Goal: Task Accomplishment & Management: Complete application form

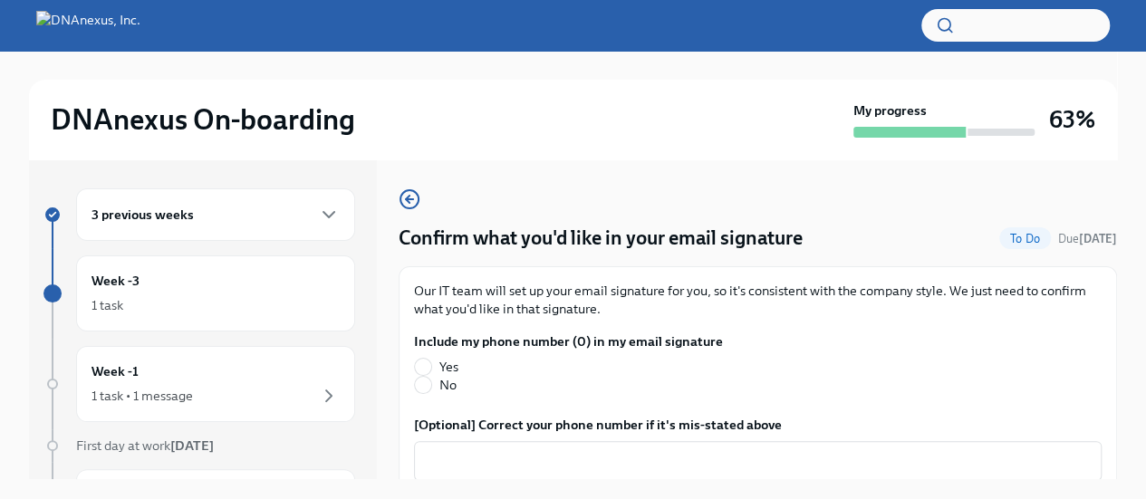
scroll to position [67, 0]
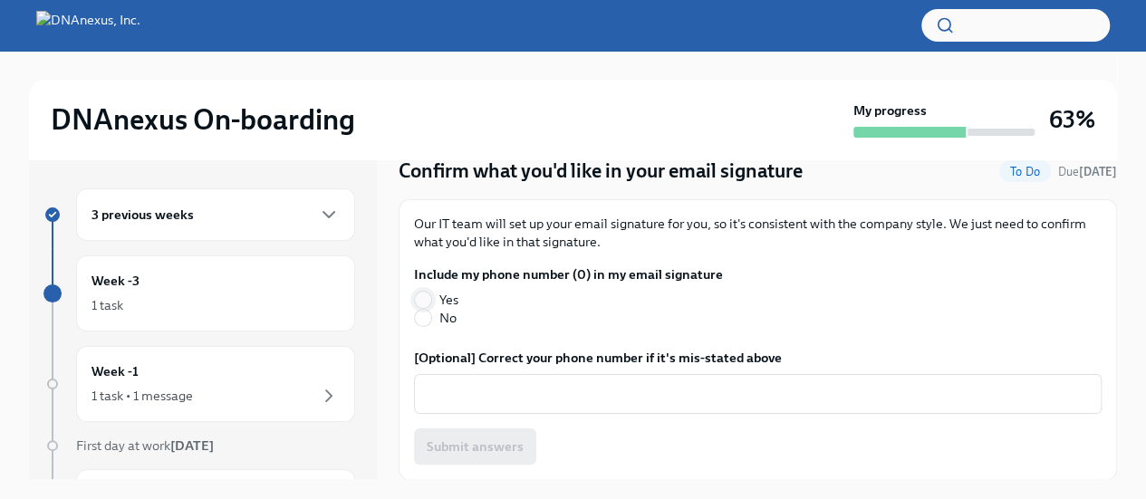
click at [422, 294] on input "Yes" at bounding box center [423, 300] width 16 height 16
radio input "true"
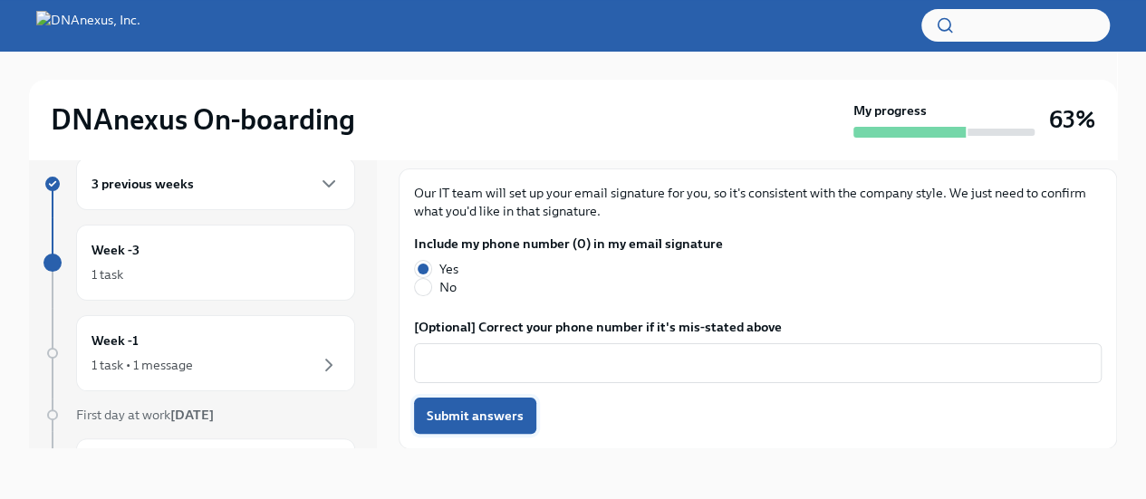
click at [475, 419] on span "Submit answers" at bounding box center [475, 416] width 97 height 18
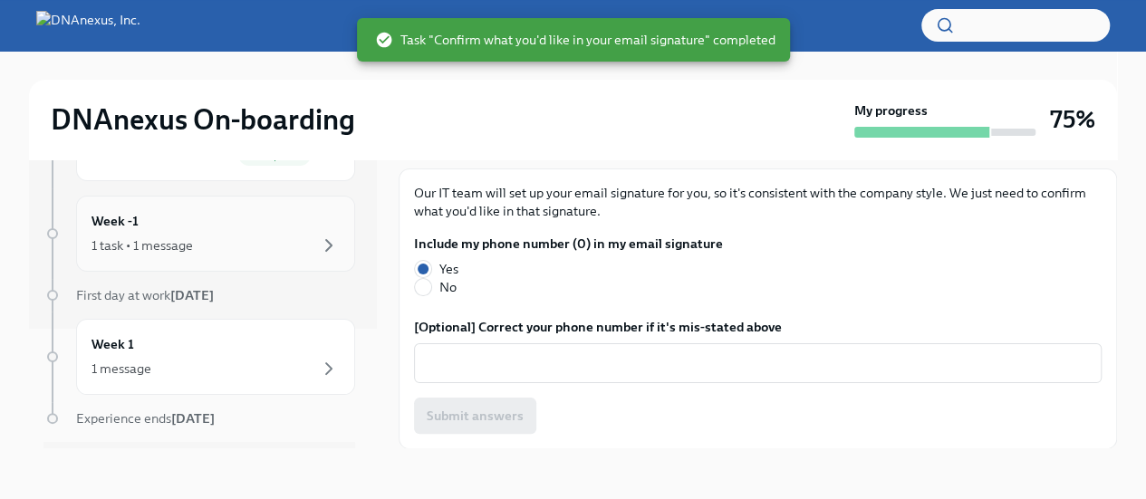
scroll to position [116, 0]
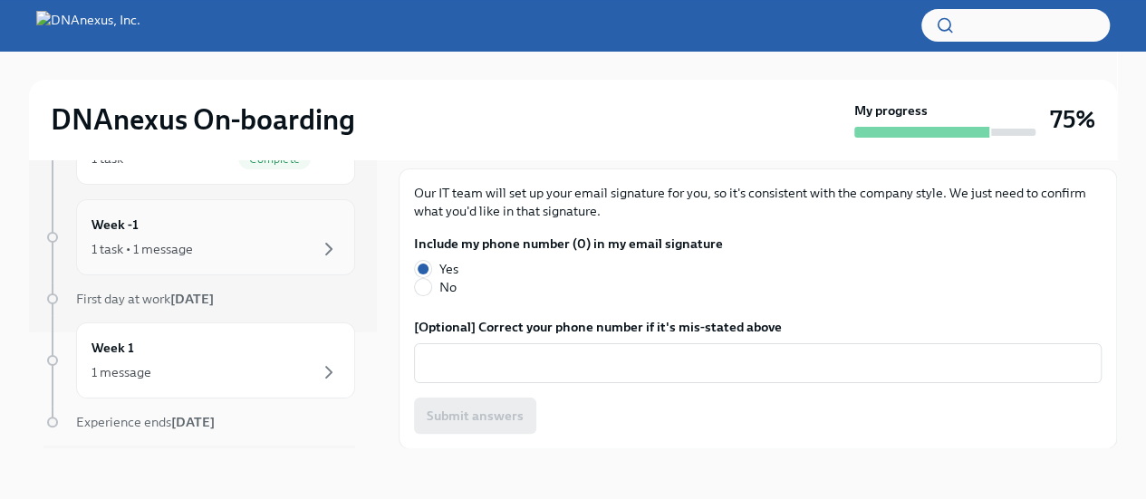
click at [228, 267] on div "Week -1 1 task • 1 message" at bounding box center [215, 237] width 279 height 76
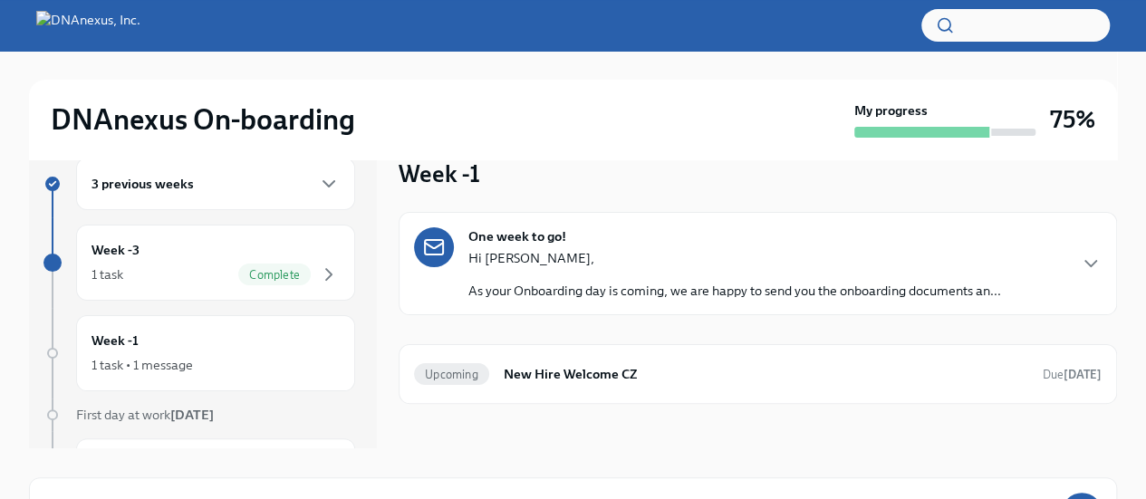
click at [1076, 265] on div "One week to go! Hi Danijela, As your Onboarding day is coming, we are happy to …" at bounding box center [757, 263] width 687 height 72
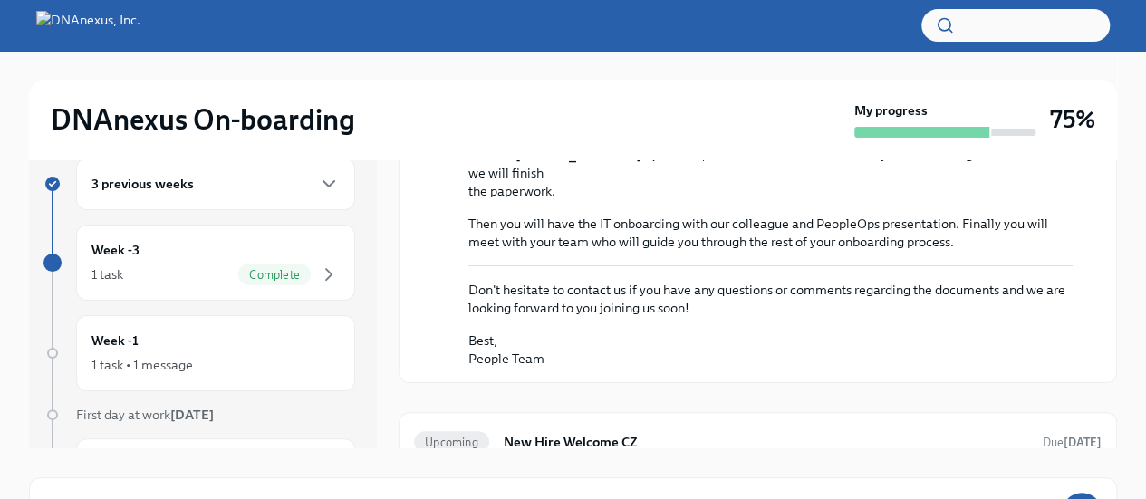
scroll to position [557, 0]
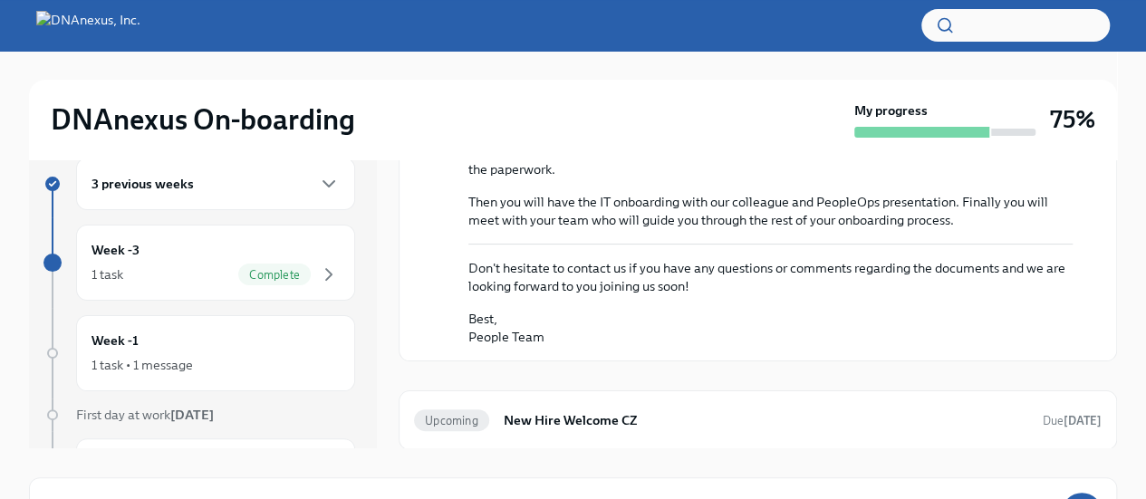
click at [620, 370] on div "One week to go! October 8th Hi Danijela, As your Onboarding day is coming, we a…" at bounding box center [758, 52] width 718 height 795
click at [188, 336] on div "Week -1 1 task • 1 message" at bounding box center [215, 353] width 248 height 45
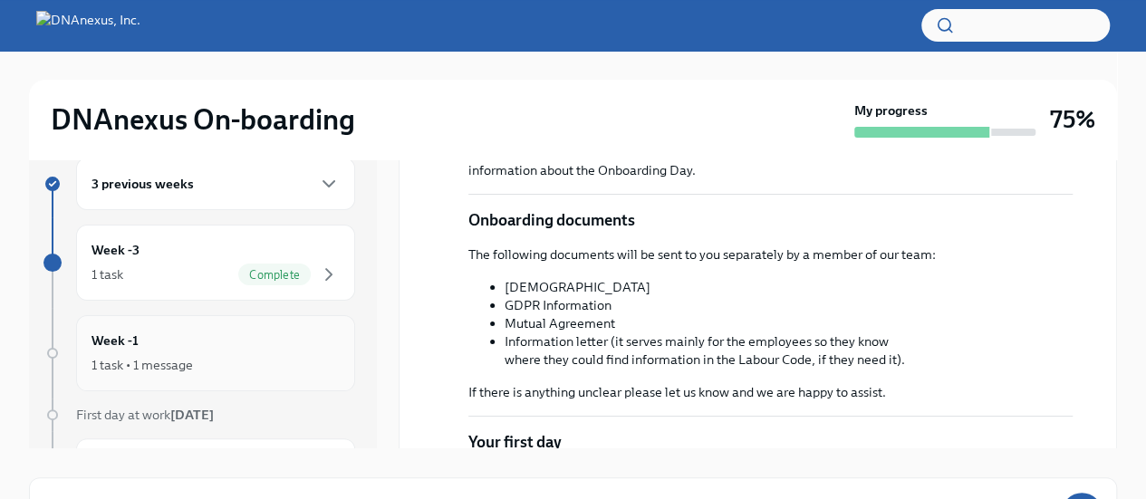
scroll to position [168, 0]
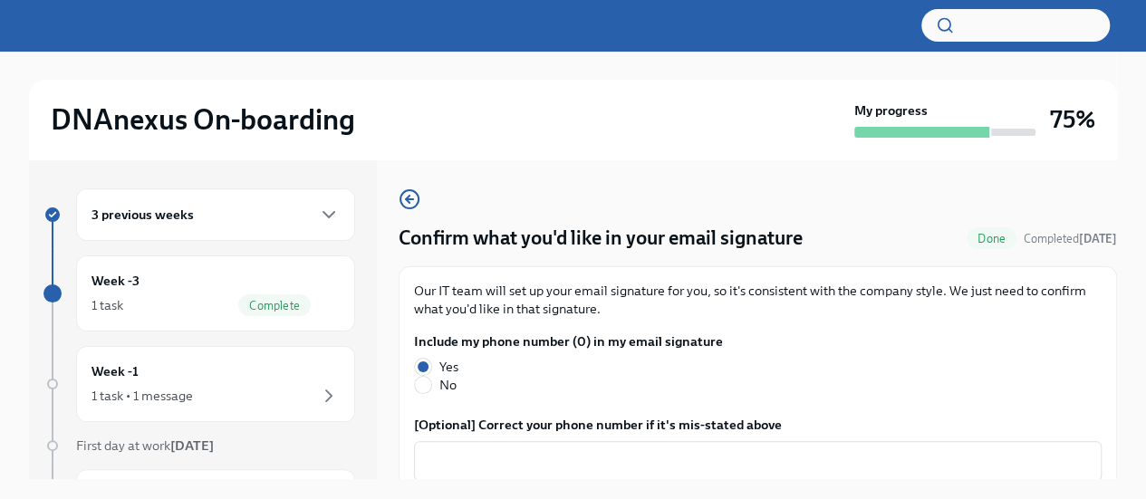
scroll to position [67, 0]
